Goal: Participate in discussion: Engage in conversation with other users on a specific topic

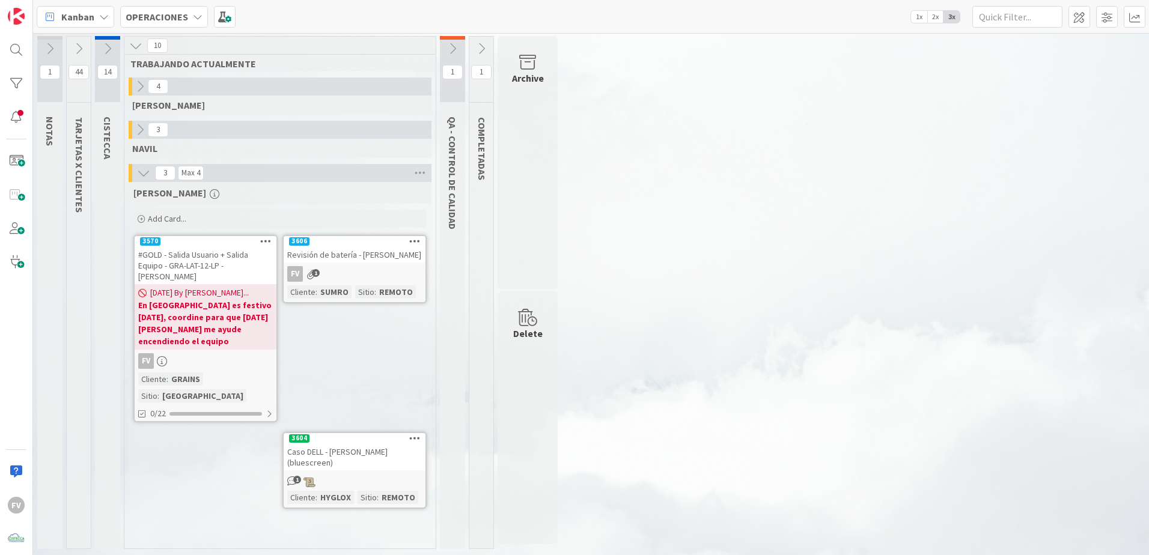
click at [76, 41] on button at bounding box center [79, 49] width 24 height 18
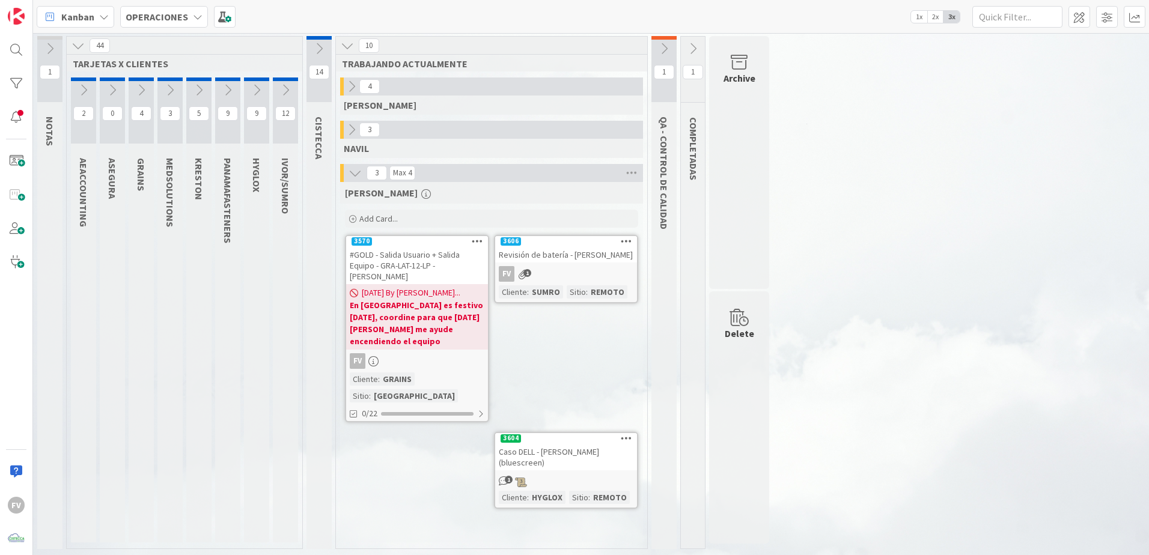
click at [283, 92] on icon at bounding box center [285, 90] width 13 height 13
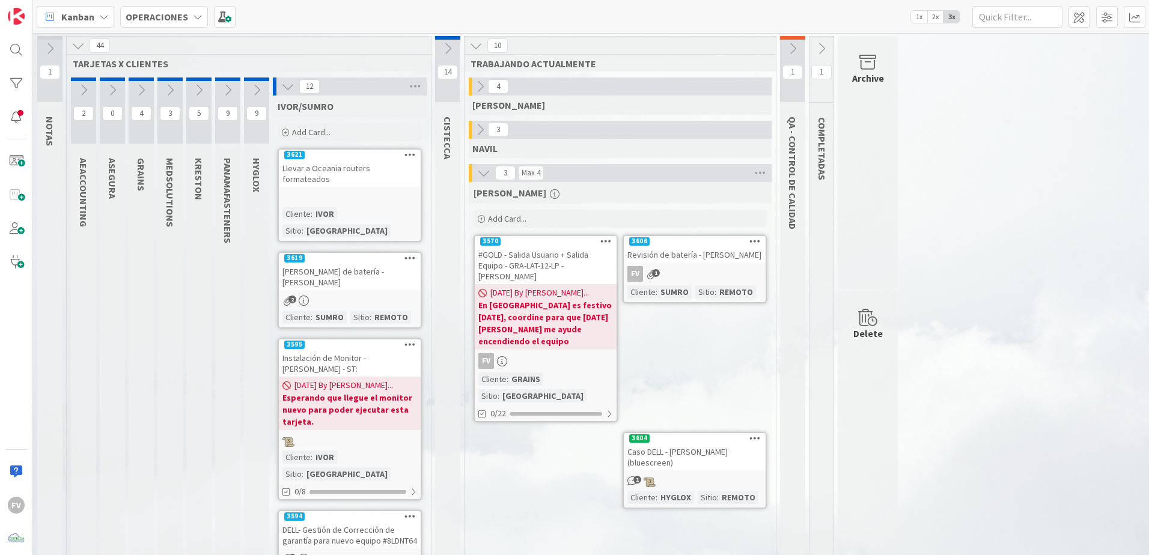
click at [286, 90] on icon at bounding box center [287, 86] width 13 height 13
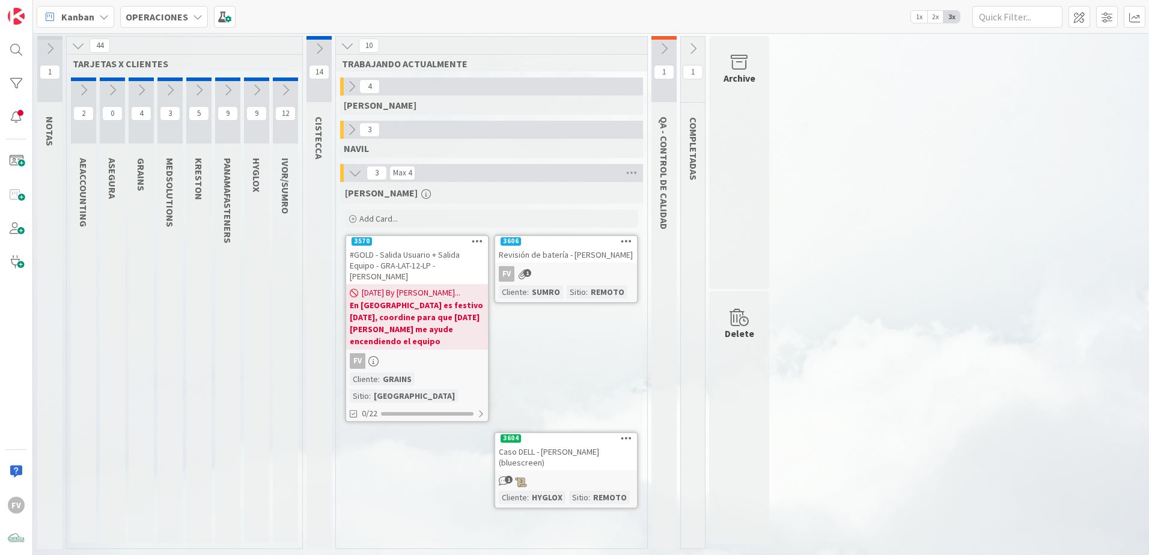
click at [255, 88] on icon at bounding box center [256, 90] width 13 height 13
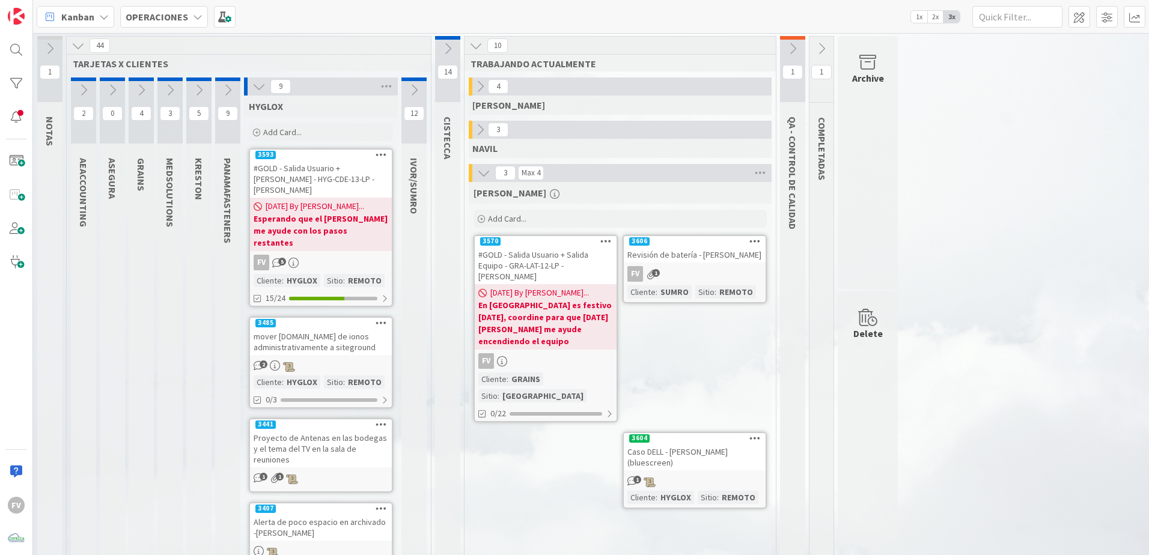
click at [260, 77] on div "44 TARJETAS X CLIENTES 2 AEACCOUNTING 0 ASEGURA 4 GRAINS 3 MEDSOLUTIONS 5 [PERS…" at bounding box center [248, 549] width 365 height 1027
click at [259, 82] on icon at bounding box center [258, 86] width 13 height 13
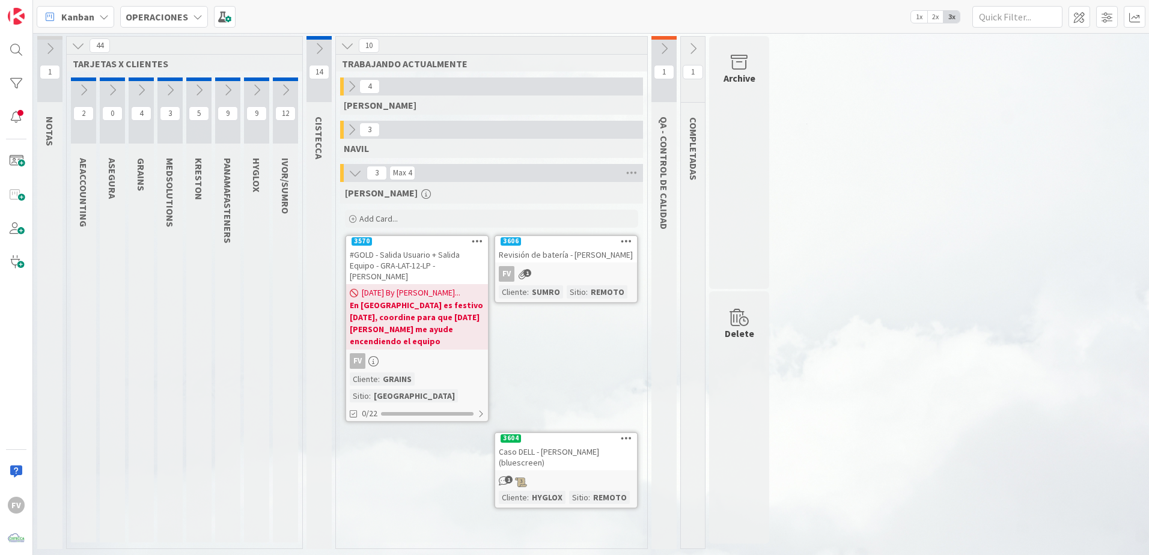
click at [1063, 322] on div "1 NOTAS 44 TARJETAS X CLIENTES 2 AEACCOUNTING 0 ASEGURA 4 GRAINS 3 MEDSOLUTIONS…" at bounding box center [591, 295] width 1112 height 519
click at [284, 95] on icon at bounding box center [285, 90] width 13 height 13
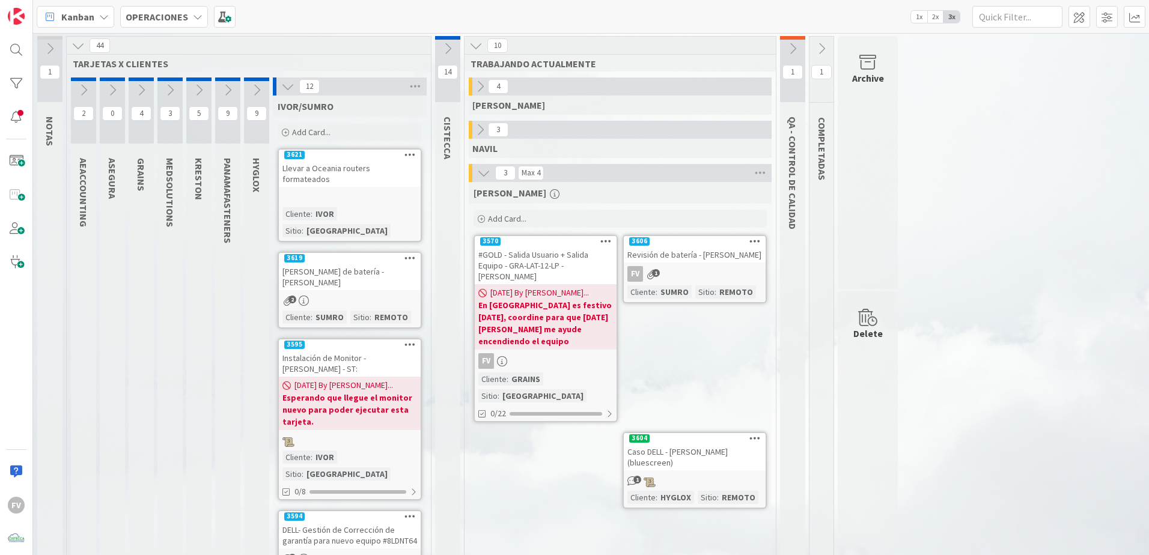
click at [284, 89] on icon at bounding box center [287, 86] width 13 height 13
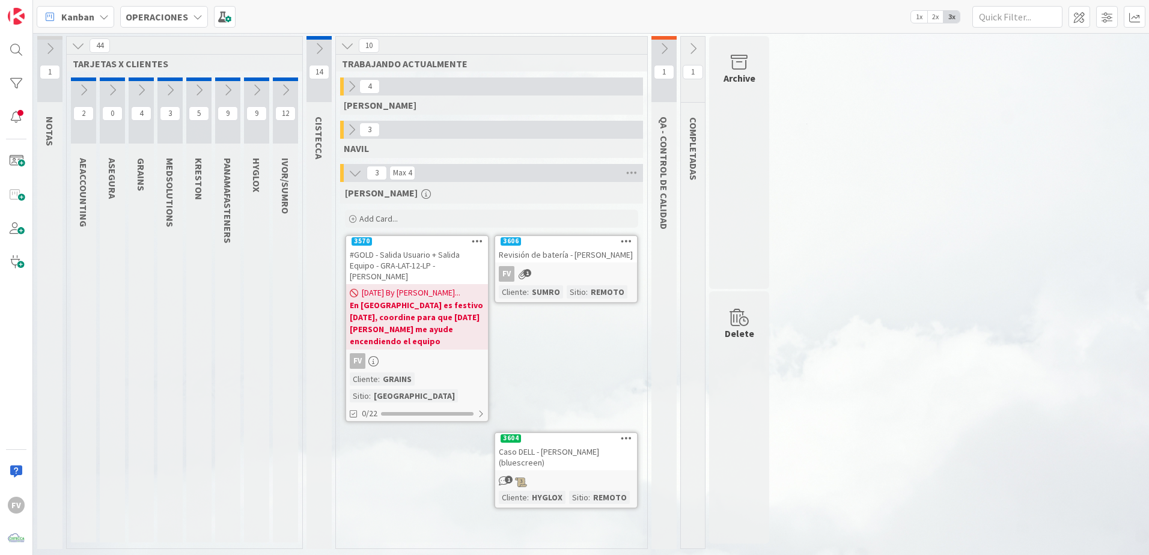
click at [261, 84] on icon at bounding box center [256, 90] width 13 height 13
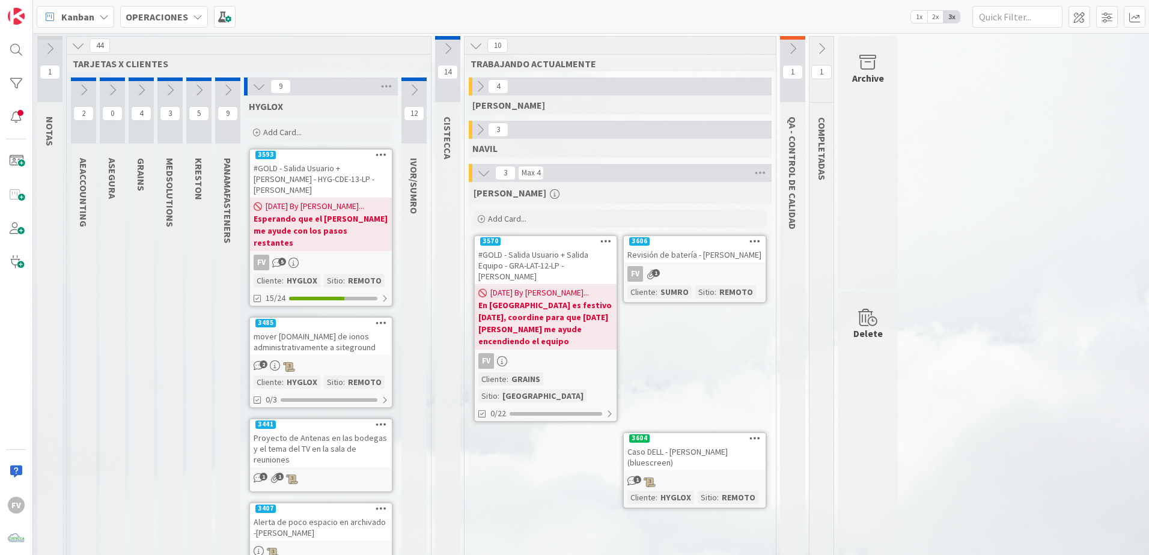
click at [261, 84] on icon at bounding box center [258, 86] width 13 height 13
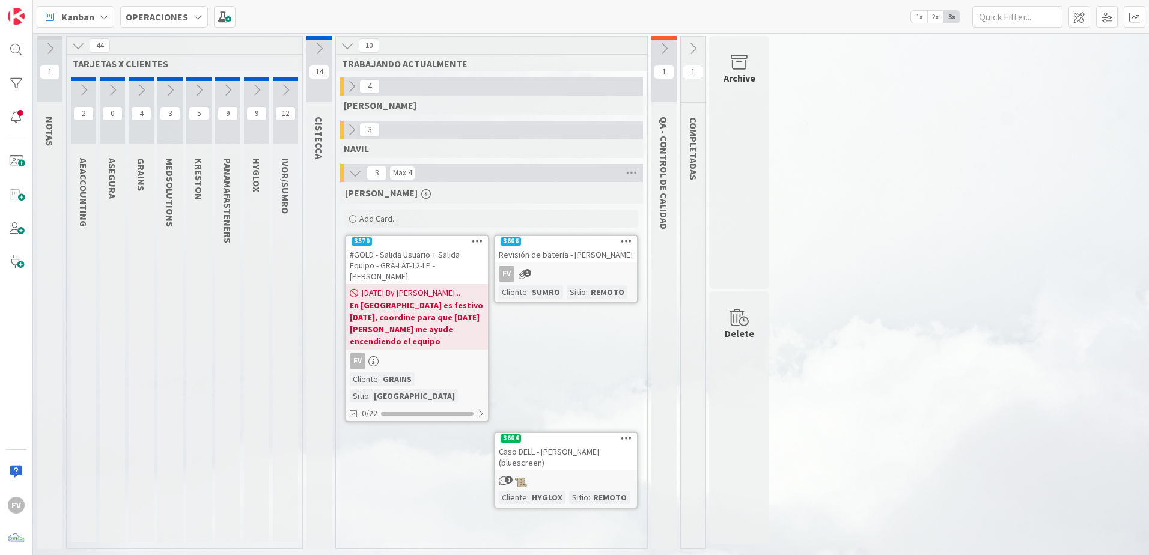
click at [355, 81] on icon at bounding box center [351, 86] width 13 height 13
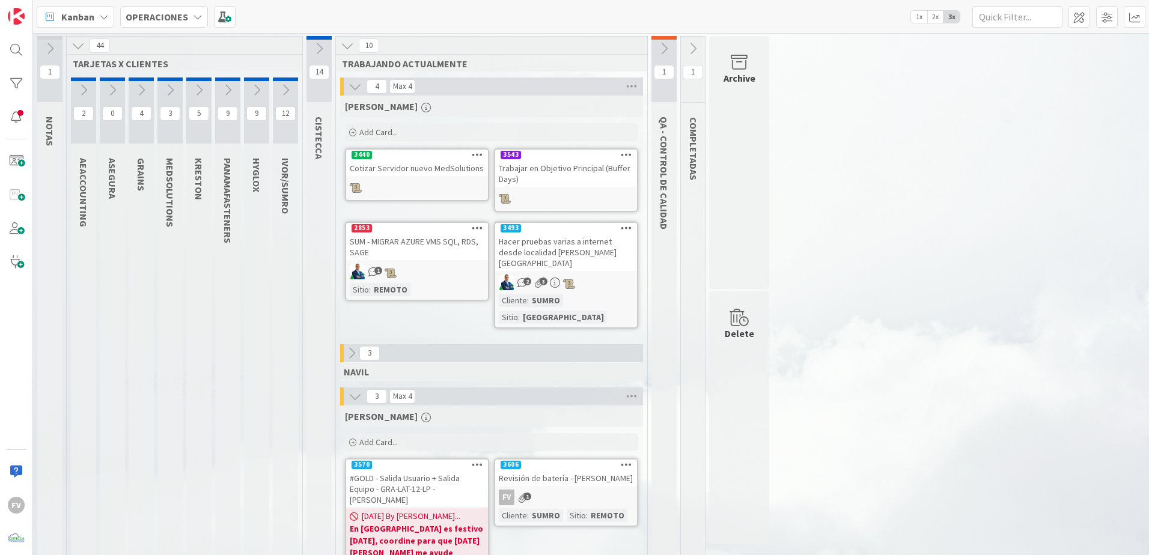
click at [560, 256] on div "Hacer pruebas varias a internet desde localidad [PERSON_NAME][GEOGRAPHIC_DATA]" at bounding box center [566, 252] width 142 height 37
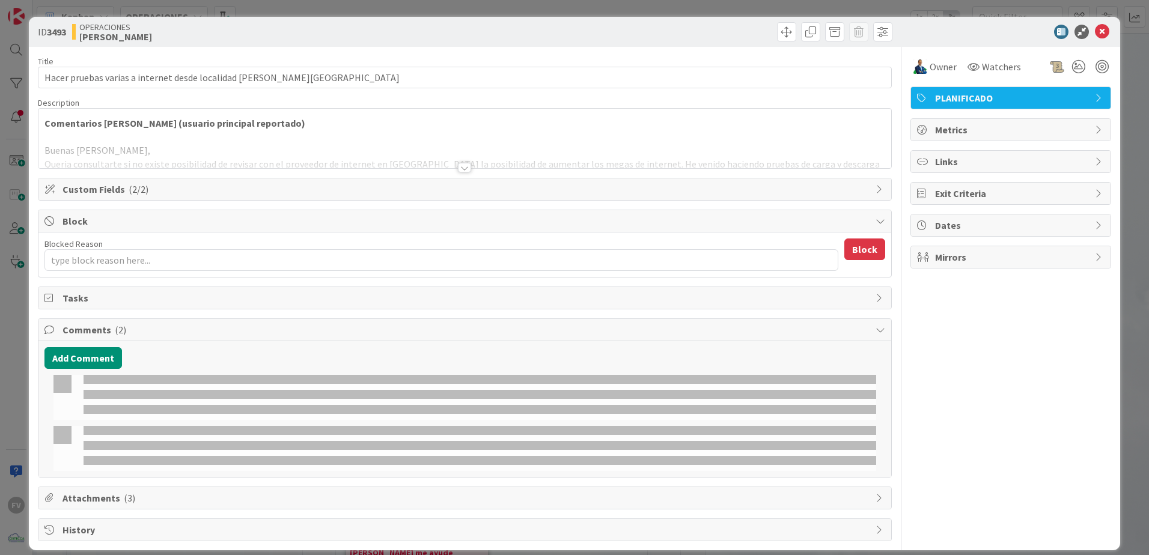
type textarea "x"
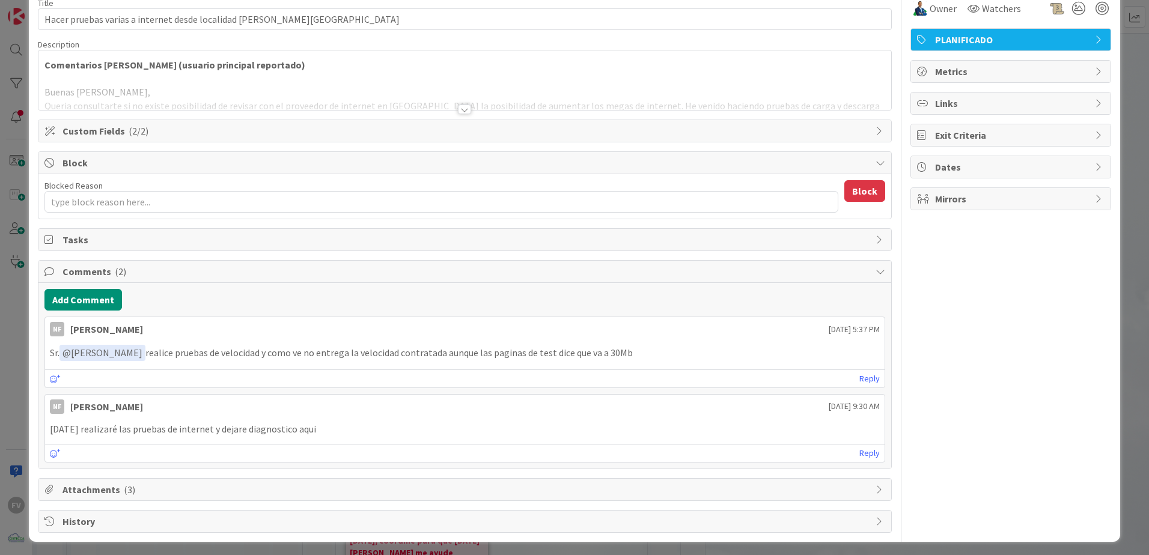
scroll to position [60, 0]
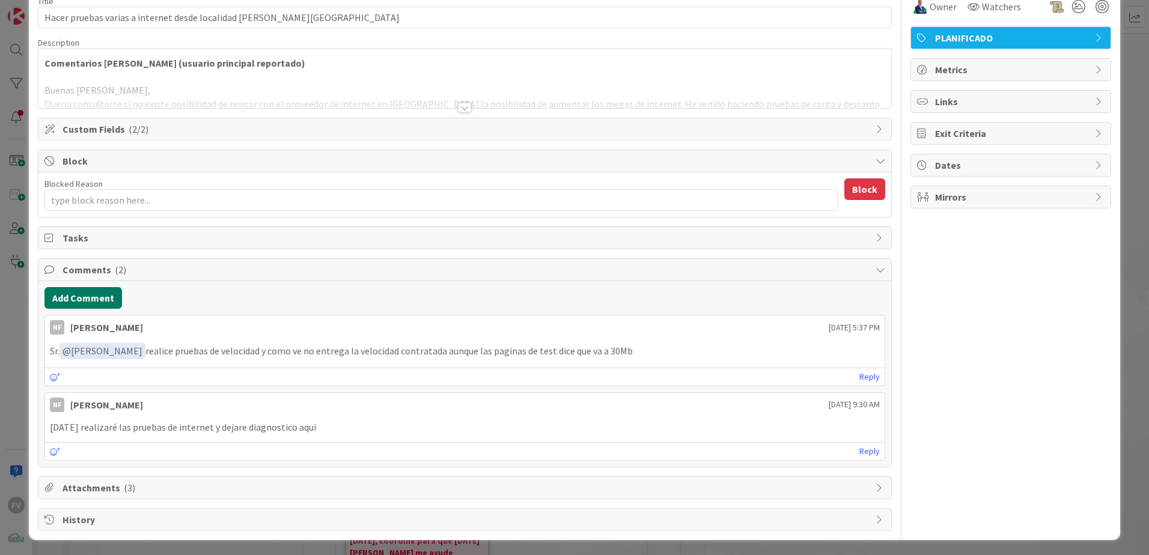
click at [98, 301] on button "Add Comment" at bounding box center [83, 298] width 78 height 22
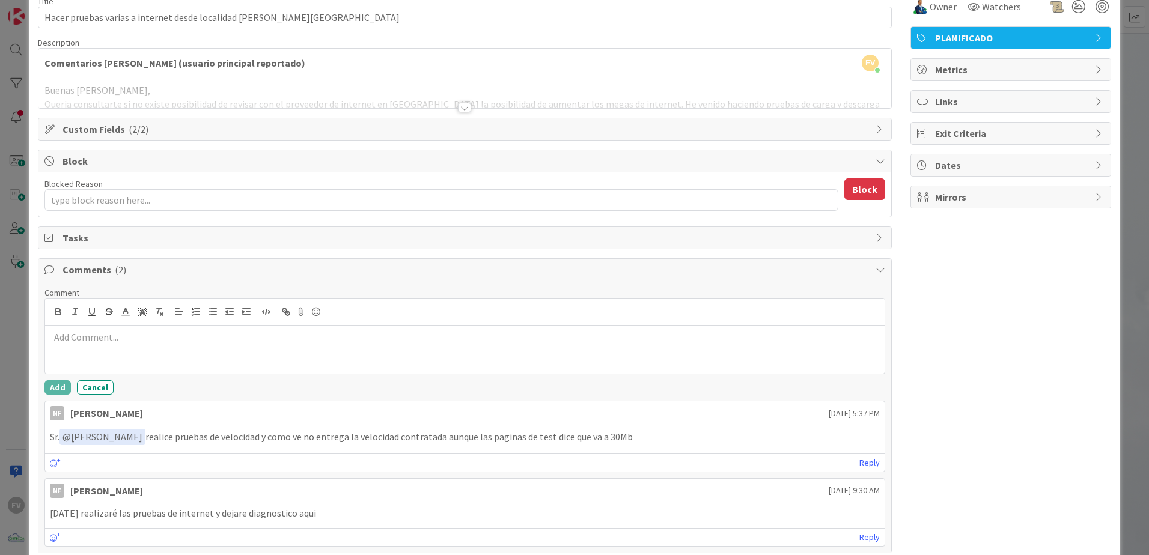
click at [133, 344] on p at bounding box center [465, 338] width 830 height 14
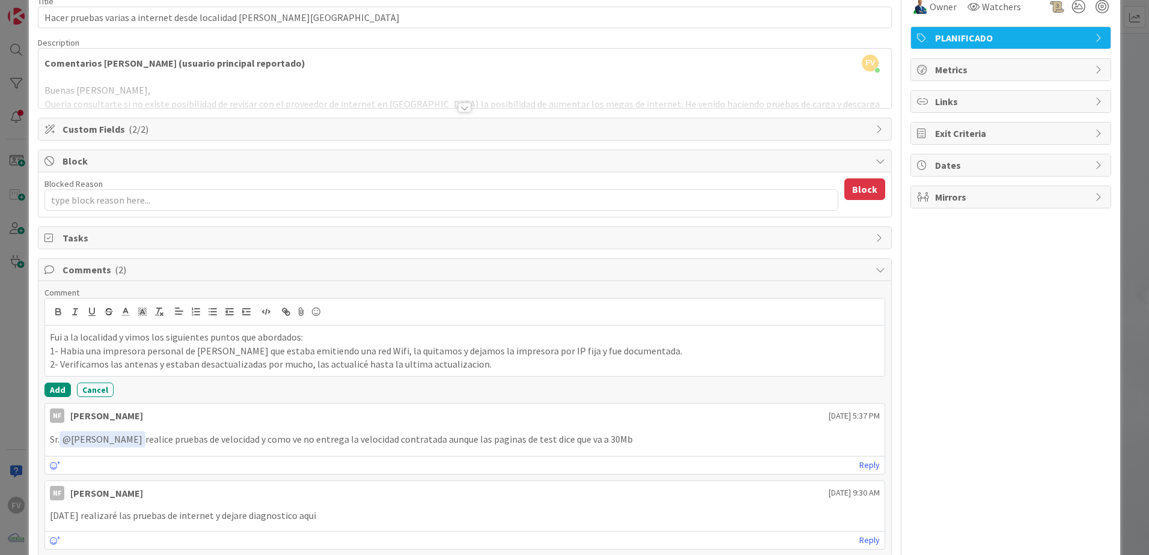
click at [685, 349] on p "1- Habia una impresora personal de [PERSON_NAME] que estaba emitiendo una red W…" at bounding box center [465, 351] width 830 height 14
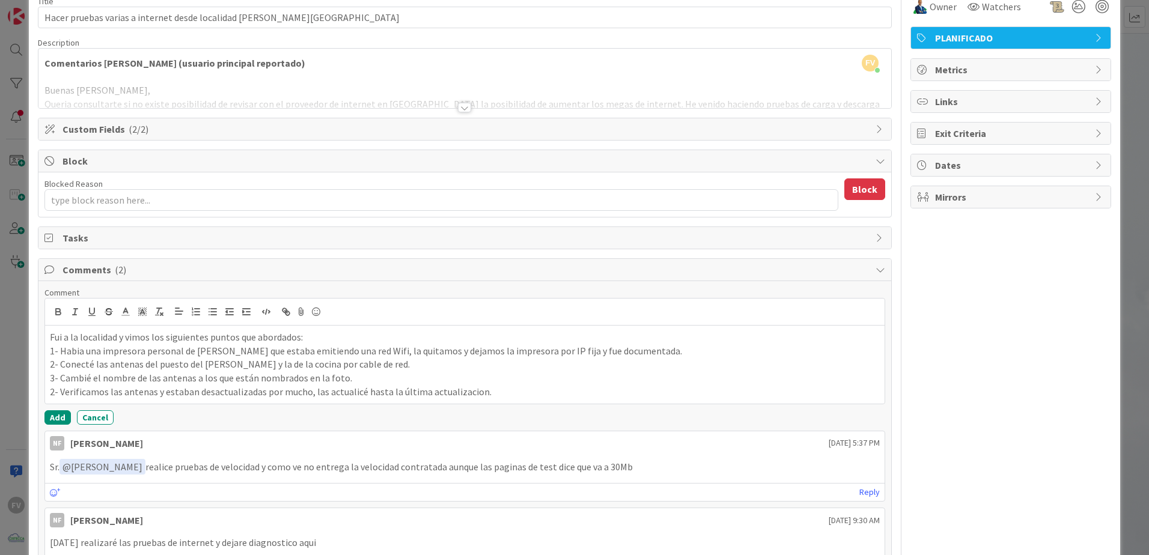
drag, startPoint x: 448, startPoint y: 394, endPoint x: 443, endPoint y: 388, distance: 8.1
click at [54, 392] on p "2- Verificamos las antenas y estaban desactualizadas por mucho, las actualicé h…" at bounding box center [465, 392] width 830 height 14
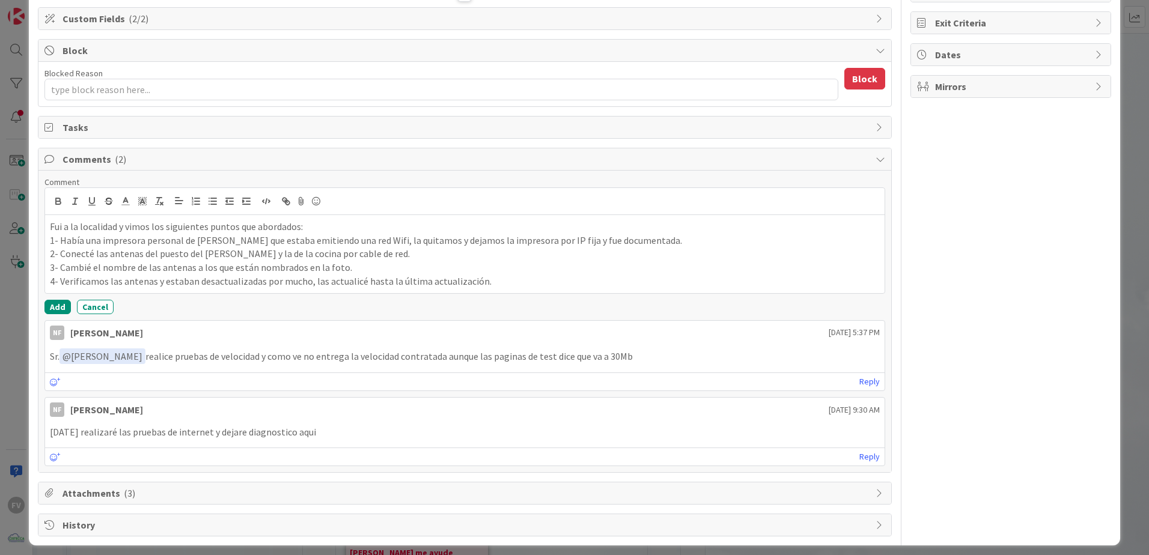
scroll to position [178, 0]
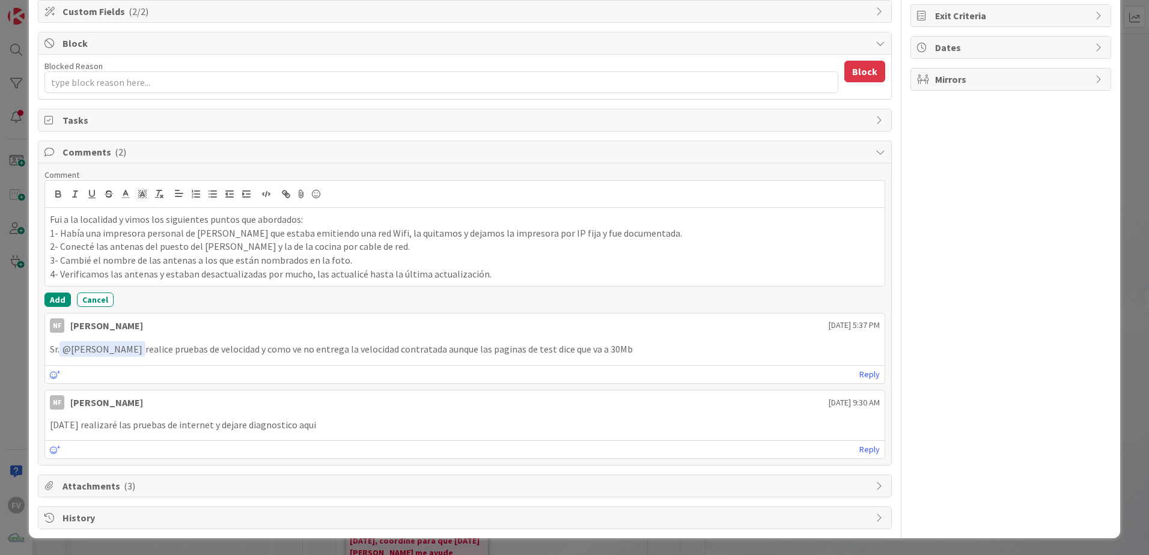
click at [513, 277] on p "4- Verificamos las antenas y estaban desactualizadas por mucho, las actualicé h…" at bounding box center [465, 275] width 830 height 14
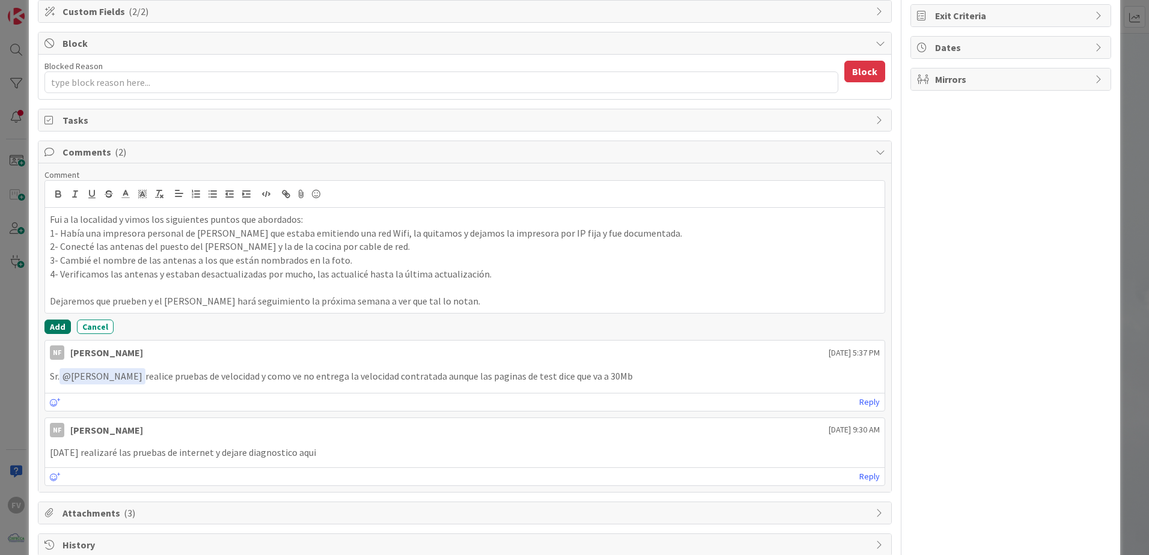
click at [50, 325] on button "Add" at bounding box center [57, 327] width 26 height 14
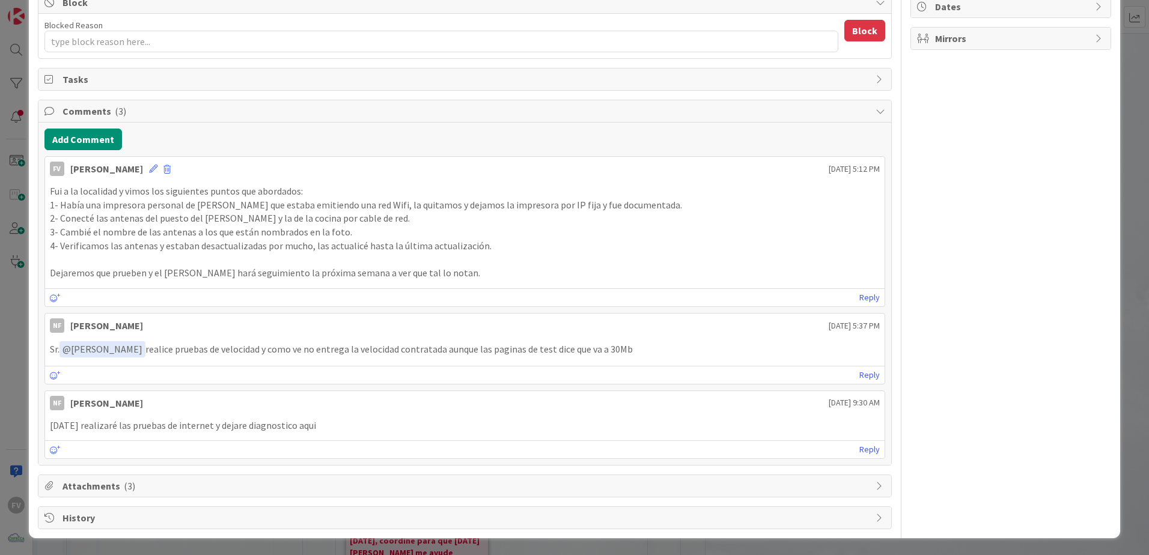
click at [123, 492] on span "Attachments ( 3 )" at bounding box center [466, 486] width 807 height 14
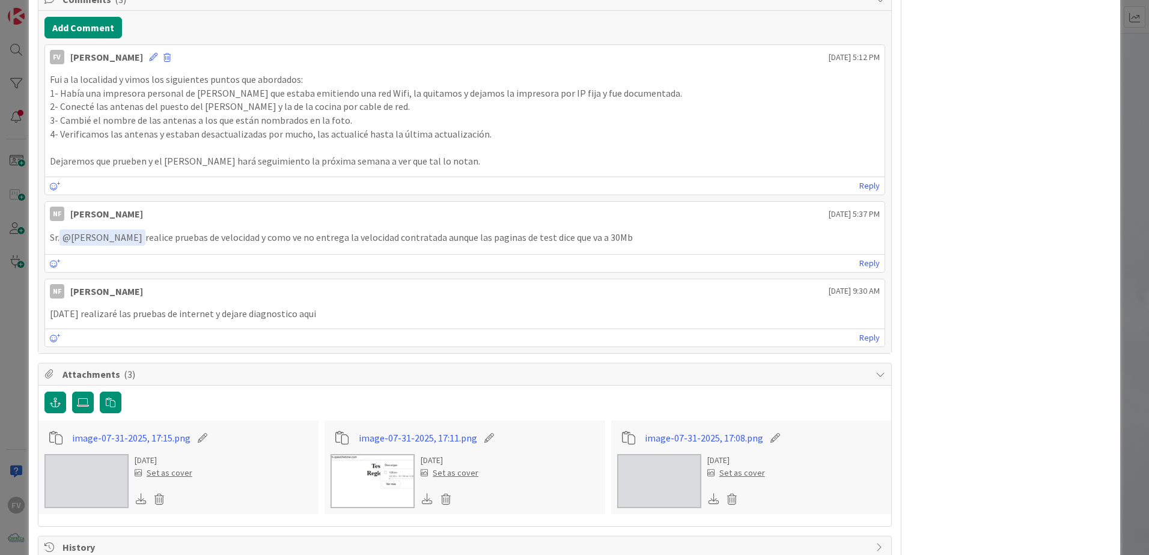
scroll to position [360, 0]
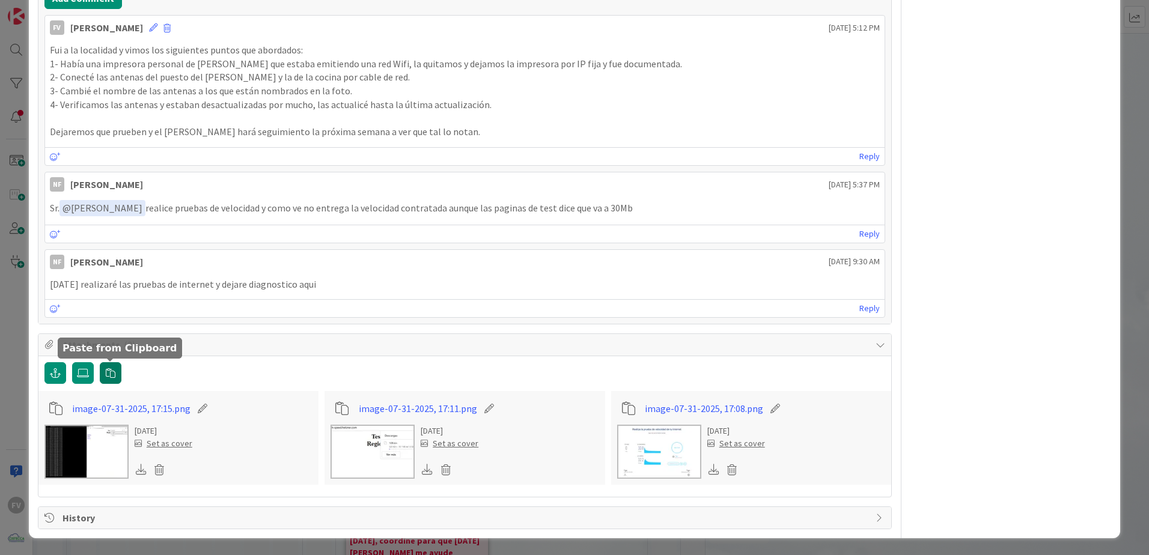
click at [115, 376] on button "button" at bounding box center [111, 373] width 22 height 22
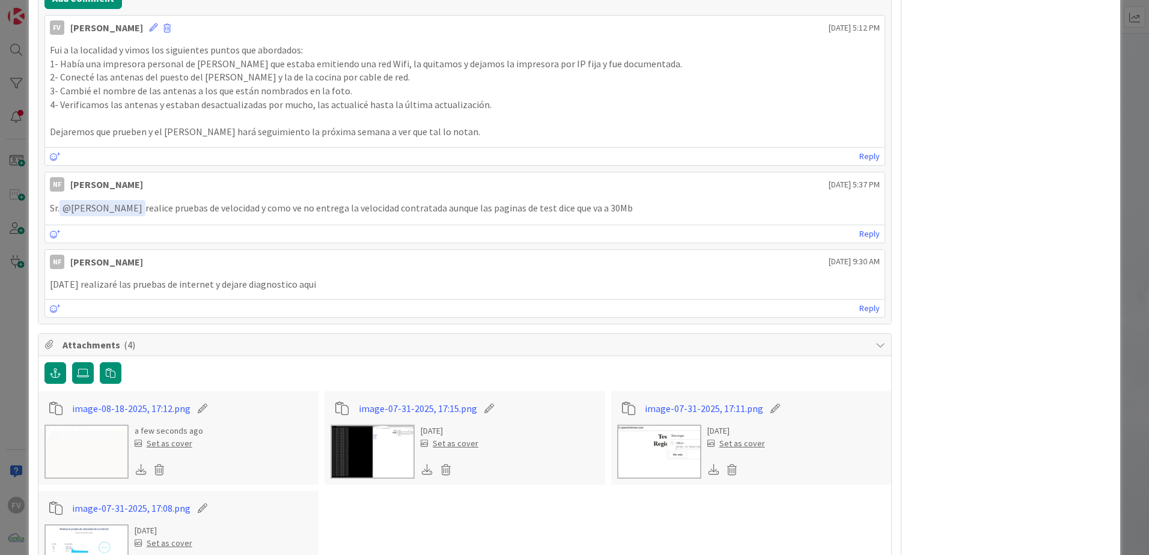
click at [91, 451] on img at bounding box center [86, 452] width 84 height 54
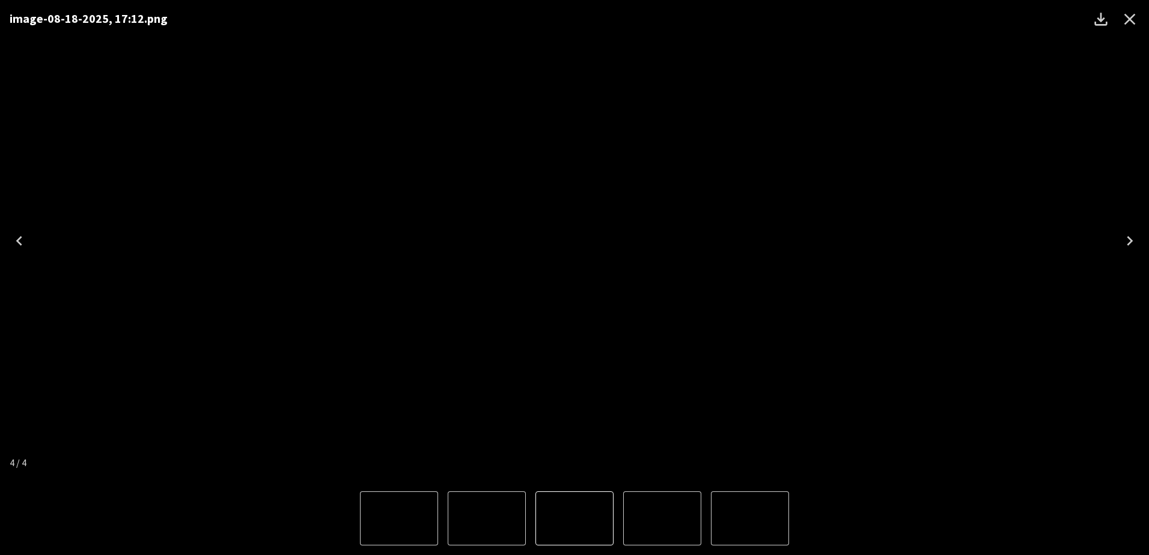
click at [853, 216] on div "image-08-18-2025, 17:12.png" at bounding box center [574, 241] width 1149 height 482
click at [1135, 23] on icon "Close" at bounding box center [1130, 19] width 11 height 11
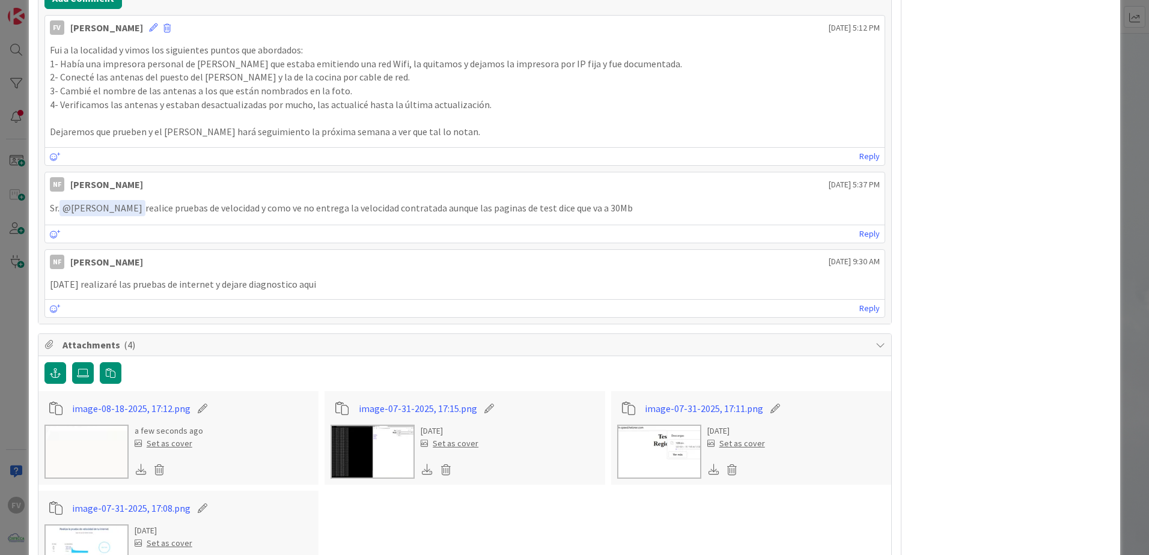
type textarea "x"
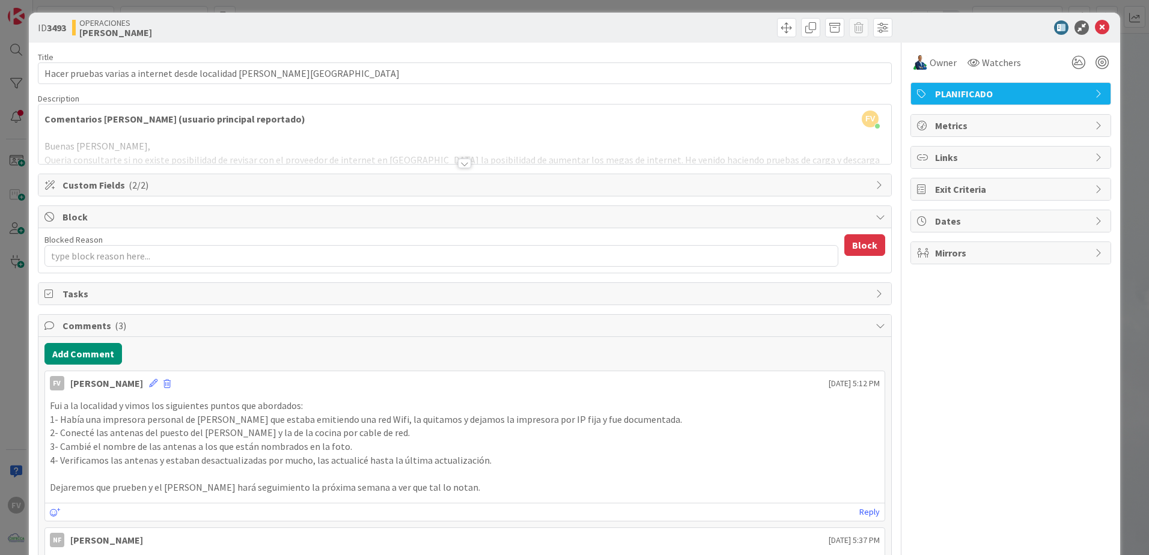
scroll to position [0, 0]
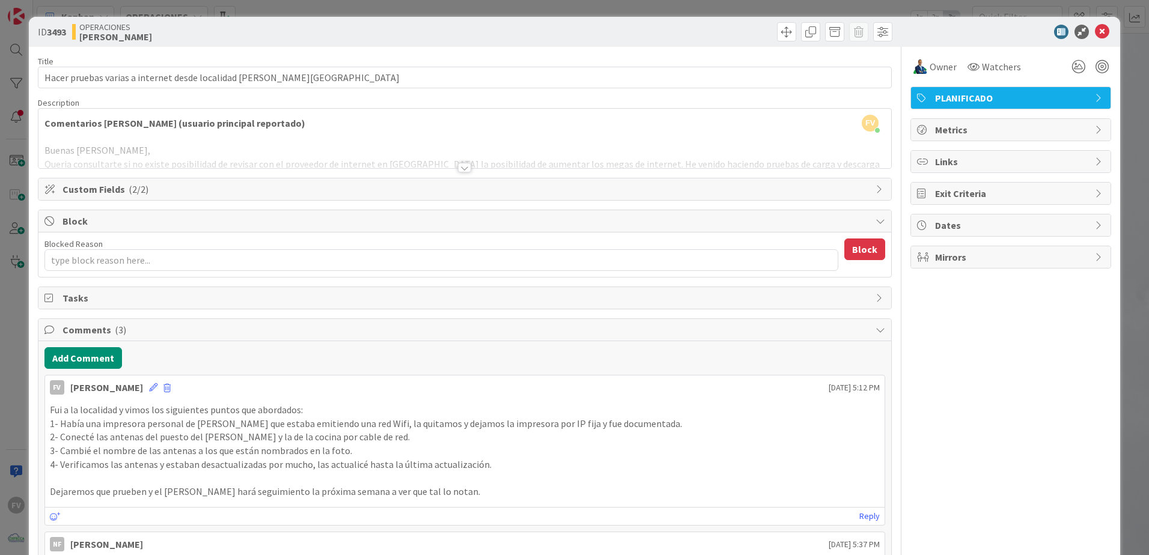
click at [1119, 47] on div "ID 3493 OPERACIONES [PERSON_NAME] Title 68 / 128 Hacer pruebas varias a interne…" at bounding box center [574, 277] width 1149 height 555
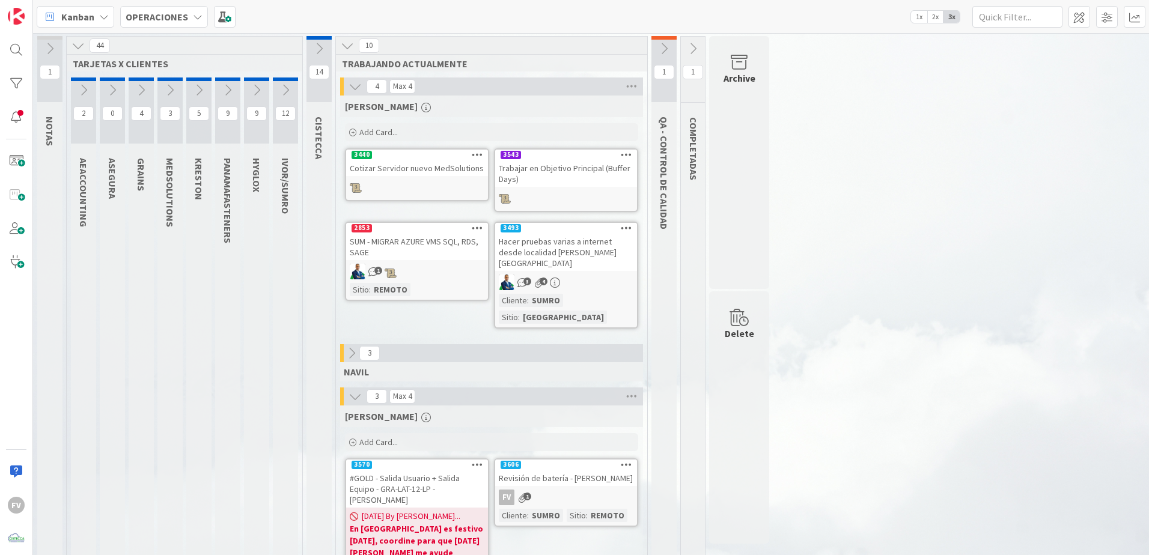
click at [354, 88] on icon at bounding box center [355, 86] width 13 height 13
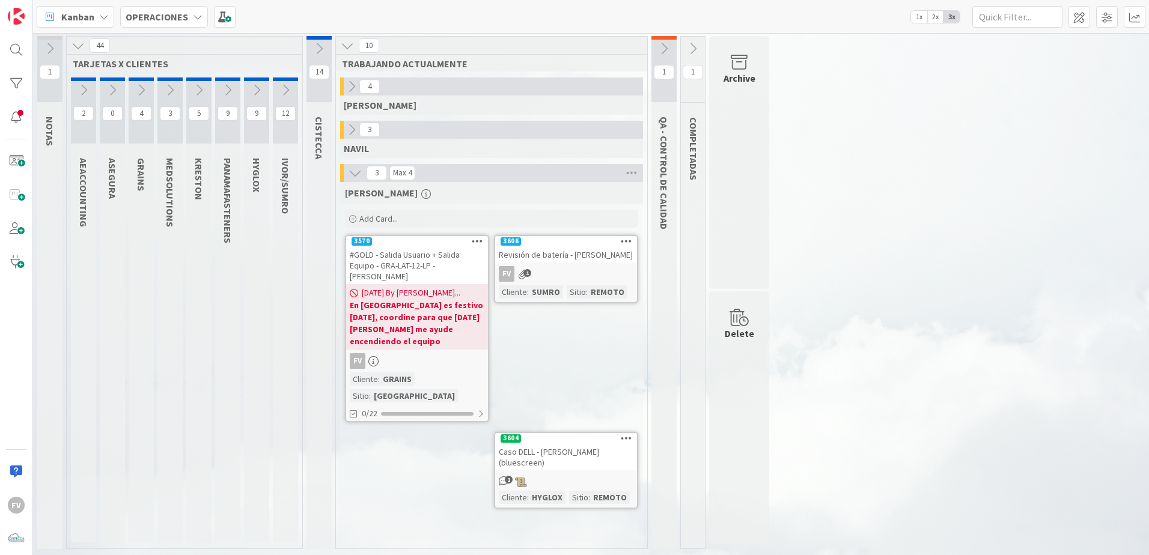
click at [1000, 182] on div "1 NOTAS 44 TARJETAS X CLIENTES 2 AEACCOUNTING 0 ASEGURA 4 GRAINS 3 MEDSOLUTIONS…" at bounding box center [591, 295] width 1112 height 519
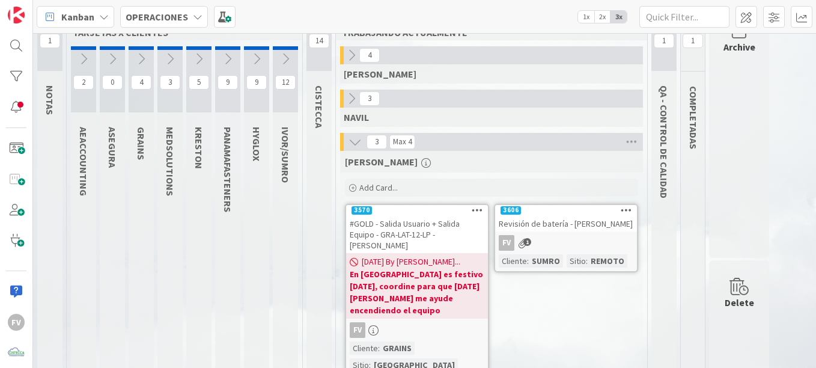
scroll to position [60, 0]
